Goal: Task Accomplishment & Management: Manage account settings

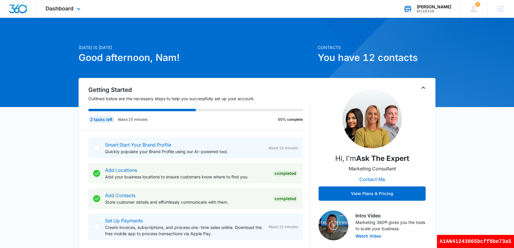
click at [441, 6] on div "Nam Truong" at bounding box center [434, 6] width 35 height 5
click at [488, 242] on div "A1AN41243065bcff8be73a5" at bounding box center [475, 241] width 77 height 13
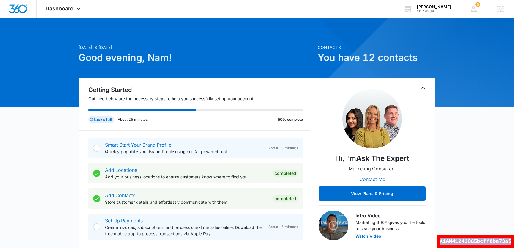
click at [488, 242] on div "A1AN41243065bcff8be73a5" at bounding box center [475, 241] width 77 height 13
copy div "A1AN41243065bcff8be73a5"
click at [72, 12] on div "Dashboard Apps Reputation Websites Forms CRM Email Social Shop Payments POS Con…" at bounding box center [64, 9] width 54 height 18
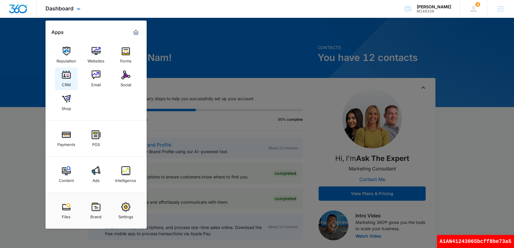
click at [67, 79] on img at bounding box center [66, 74] width 9 height 9
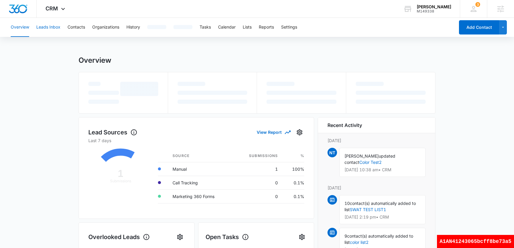
click at [57, 23] on button "Leads Inbox" at bounding box center [48, 27] width 24 height 19
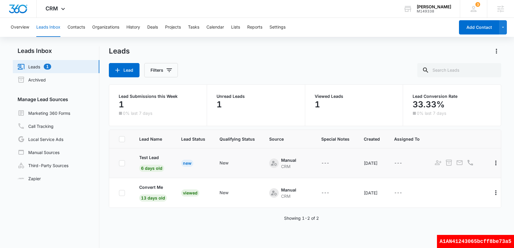
click at [123, 166] on icon at bounding box center [121, 163] width 5 height 5
click at [119, 163] on input "checkbox" at bounding box center [119, 163] width 0 height 0
checkbox input "true"
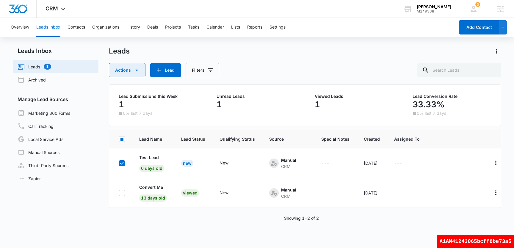
click at [142, 73] on button "Actions" at bounding box center [127, 70] width 37 height 14
click at [402, 163] on div "---" at bounding box center [398, 163] width 8 height 7
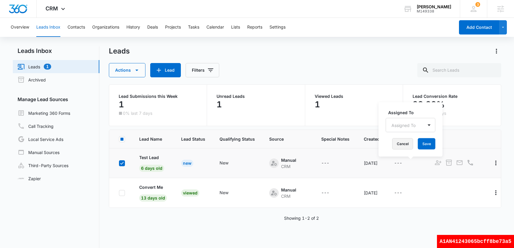
click at [406, 145] on button "Cancel" at bounding box center [402, 143] width 21 height 11
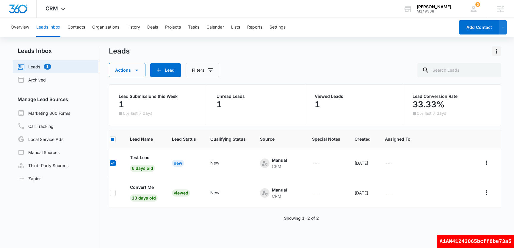
click at [496, 52] on icon "Actions" at bounding box center [496, 51] width 7 height 7
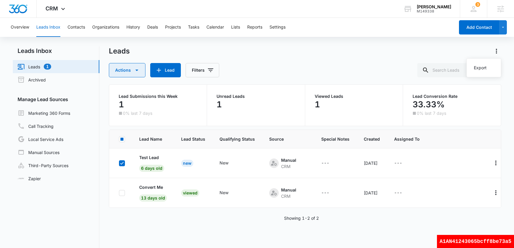
click at [126, 74] on button "Actions" at bounding box center [127, 70] width 37 height 14
click at [136, 100] on div "Archive" at bounding box center [131, 98] width 31 height 4
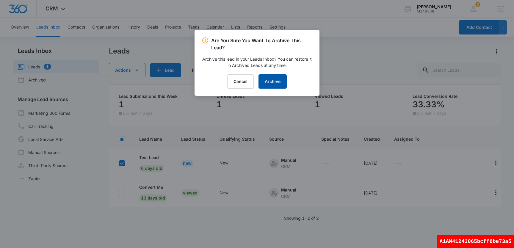
click at [279, 85] on button "Archive" at bounding box center [272, 81] width 28 height 14
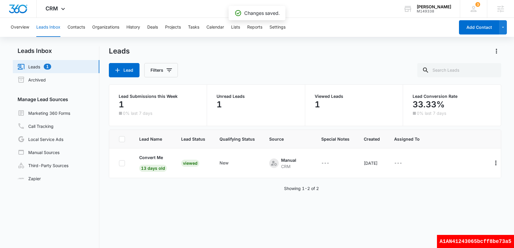
click at [50, 65] on link "Leads 1" at bounding box center [35, 66] width 34 height 7
click at [480, 241] on div "A1AN41243065bcff8be73a5" at bounding box center [475, 241] width 77 height 13
